Goal: Information Seeking & Learning: Compare options

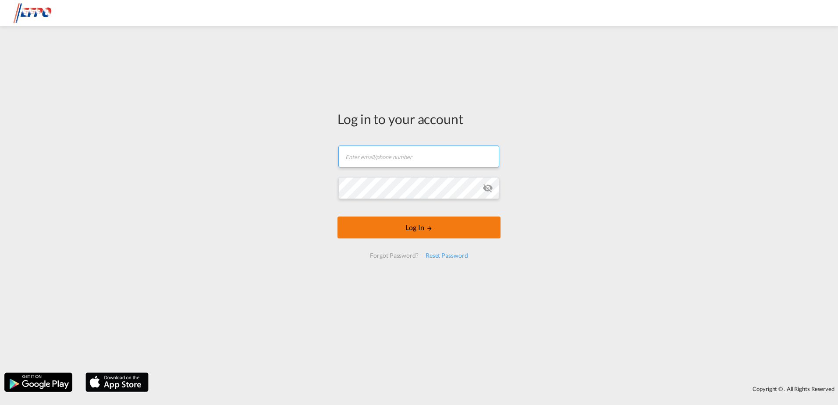
type input "[EMAIL_ADDRESS][DOMAIN_NAME]"
click at [386, 228] on button "Log In" at bounding box center [418, 228] width 163 height 22
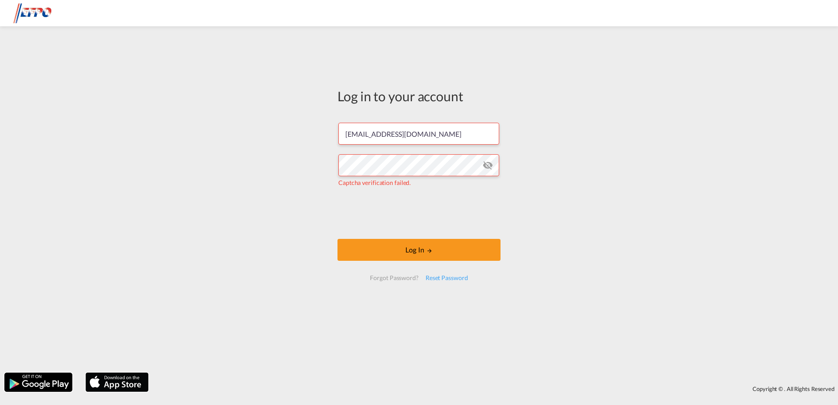
click at [346, 214] on form "[EMAIL_ADDRESS][DOMAIN_NAME] Captcha verification failed. Log In Forgot Passwor…" at bounding box center [418, 201] width 163 height 175
click at [386, 258] on button "Log In" at bounding box center [418, 250] width 163 height 22
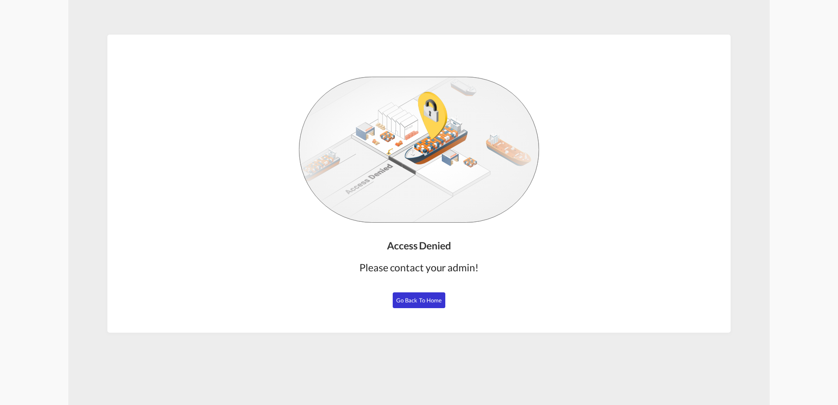
click at [418, 153] on img at bounding box center [419, 150] width 240 height 146
click at [405, 302] on span "Go Back to Home" at bounding box center [419, 300] width 46 height 7
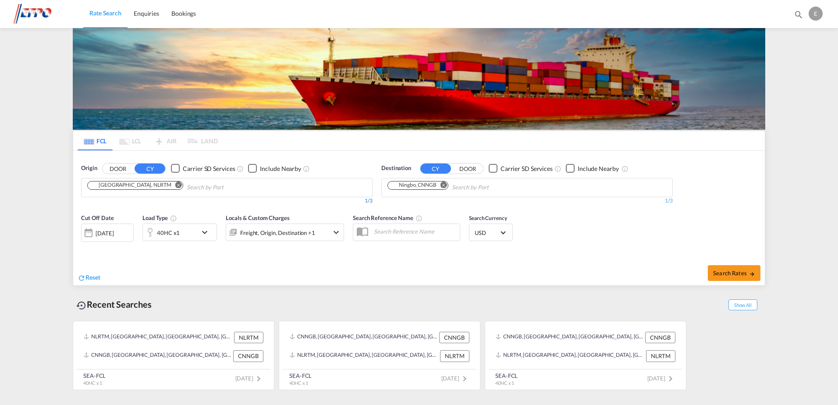
click at [142, 198] on div "1/3" at bounding box center [226, 200] width 291 height 7
click at [170, 187] on button "Remove" at bounding box center [176, 185] width 13 height 9
click at [443, 185] on md-icon "Remove" at bounding box center [443, 184] width 7 height 7
click at [240, 190] on body "Rate Search Enquiries Bookings Rate Search Enquiries Bookings" at bounding box center [419, 202] width 838 height 405
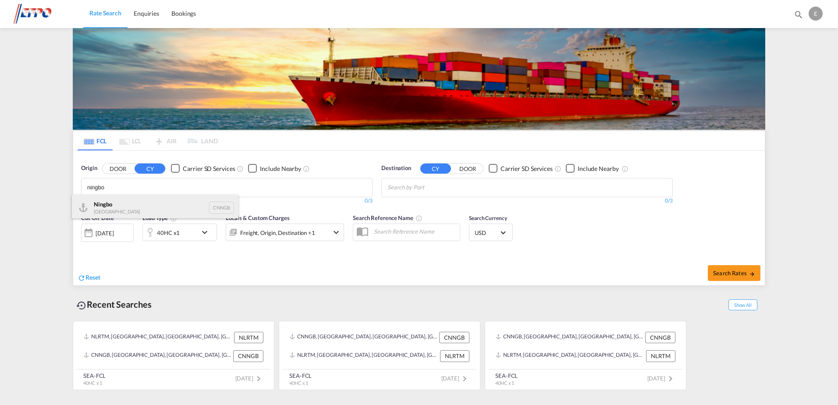
type input "ningbo"
click at [103, 208] on div "Ningbo China CNNGB" at bounding box center [155, 208] width 167 height 26
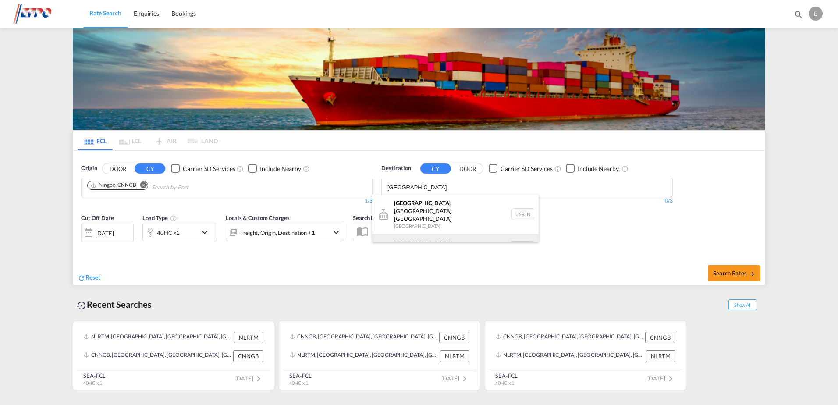
type input "[GEOGRAPHIC_DATA]"
click at [424, 241] on div "[GEOGRAPHIC_DATA] [GEOGRAPHIC_DATA] NLRTM" at bounding box center [455, 247] width 167 height 26
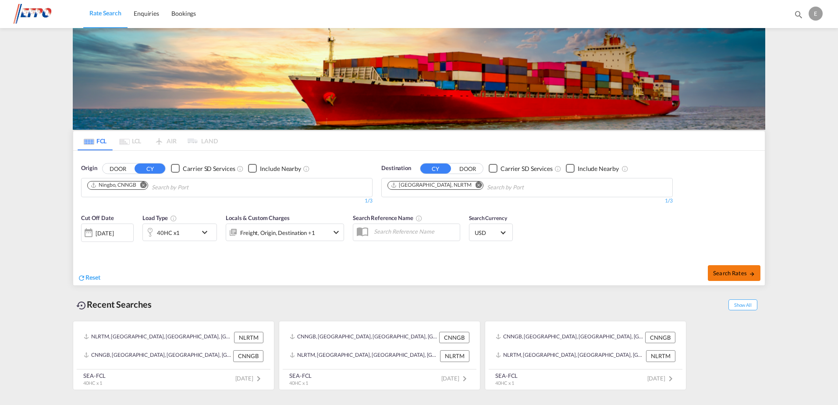
click at [732, 273] on span "Search Rates" at bounding box center [734, 273] width 42 height 7
type input "CNNGB to NLRTM / [DATE]"
